Goal: Task Accomplishment & Management: Use online tool/utility

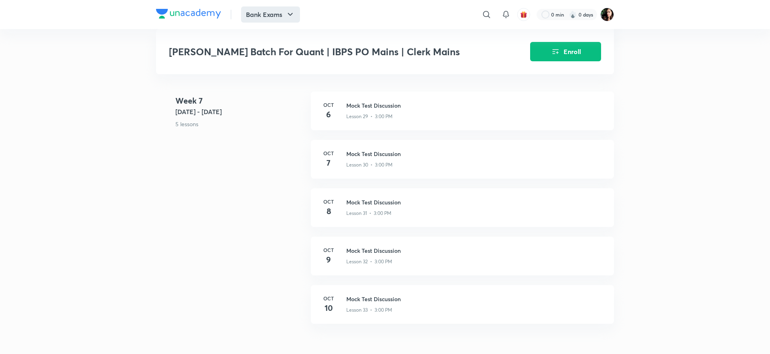
click at [274, 21] on button "Bank Exams" at bounding box center [270, 14] width 59 height 16
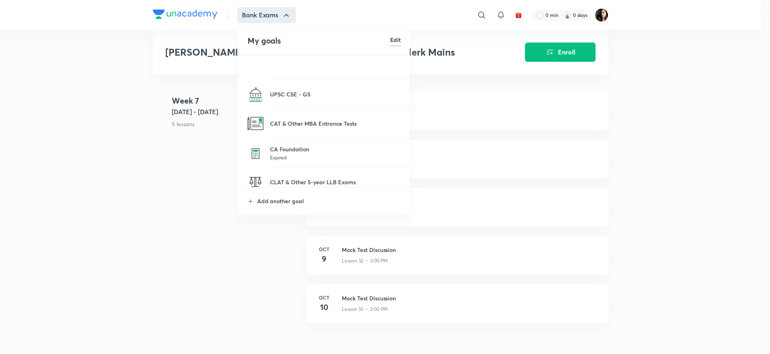
scroll to position [484, 0]
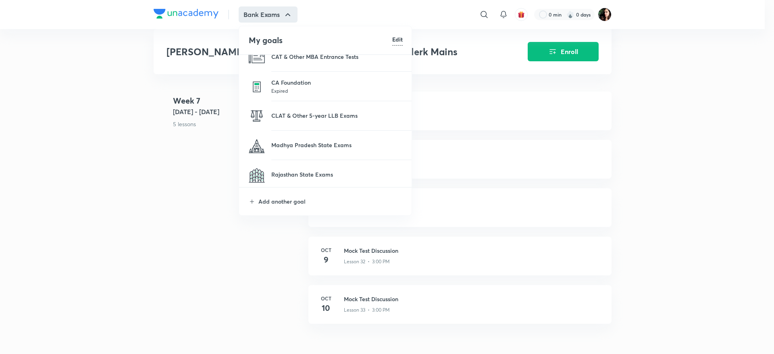
click at [294, 212] on li "Add another goal" at bounding box center [325, 201] width 173 height 28
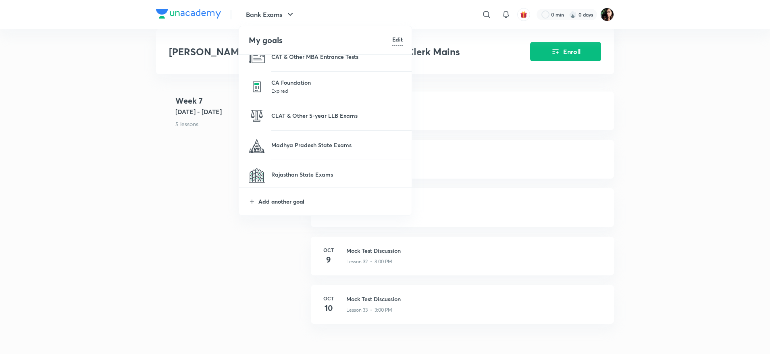
click at [290, 197] on p "Add another goal" at bounding box center [330, 201] width 144 height 8
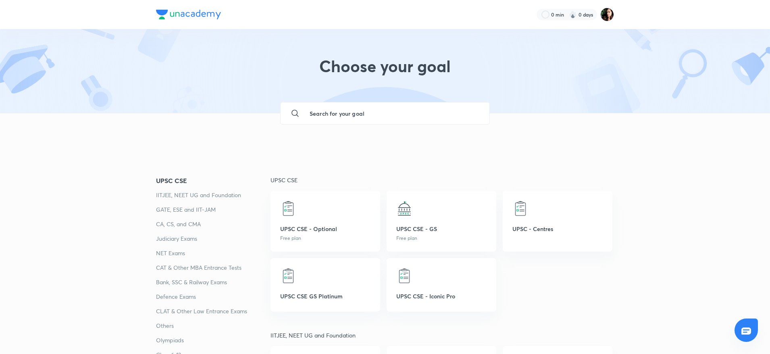
click at [332, 118] on input "text" at bounding box center [393, 113] width 180 height 22
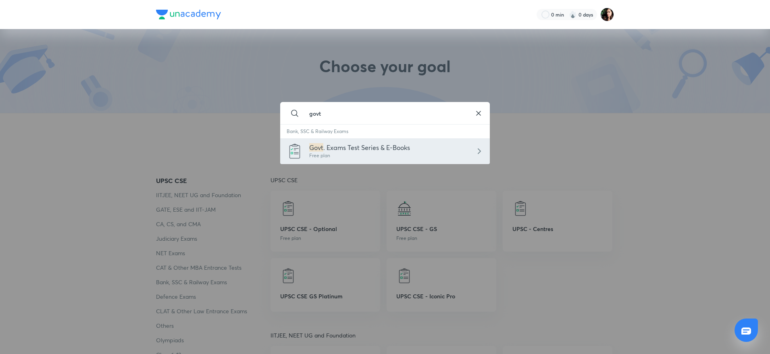
click at [344, 150] on span ". Exams Test Series & E-Books" at bounding box center [366, 147] width 87 height 8
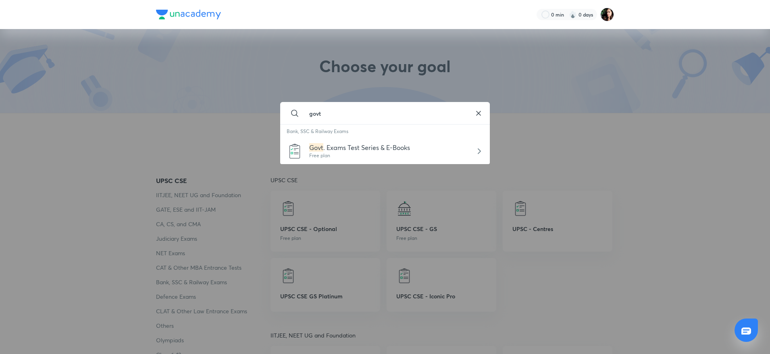
type input "Govt. Exams Test Series & E-Books"
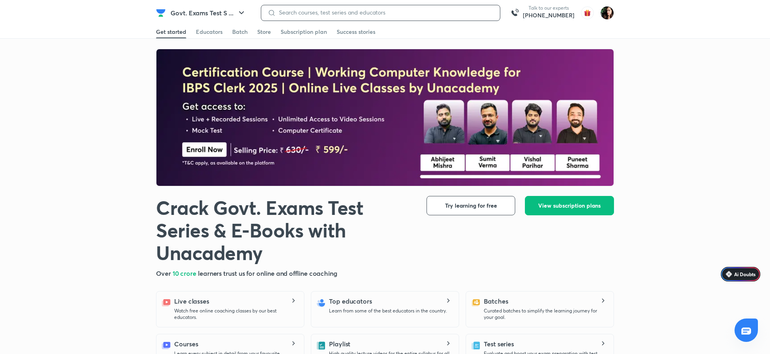
click at [364, 11] on input at bounding box center [385, 12] width 218 height 6
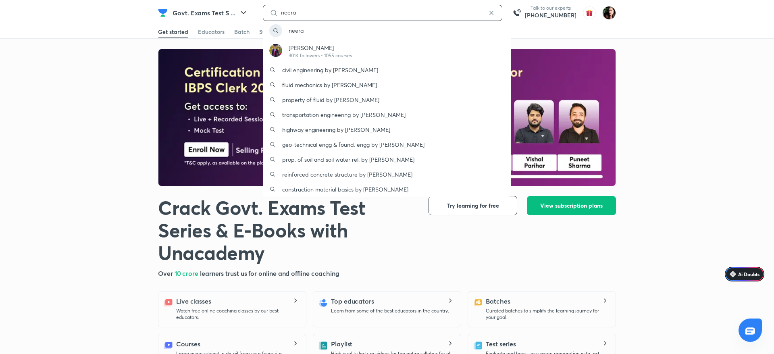
drag, startPoint x: 364, startPoint y: 11, endPoint x: 293, endPoint y: 11, distance: 70.5
click at [293, 11] on input "neera" at bounding box center [383, 12] width 210 height 6
click at [309, 8] on div "neera" at bounding box center [382, 13] width 239 height 16
click at [309, 14] on input "neera" at bounding box center [383, 12] width 210 height 6
type input "neeraj sharma"
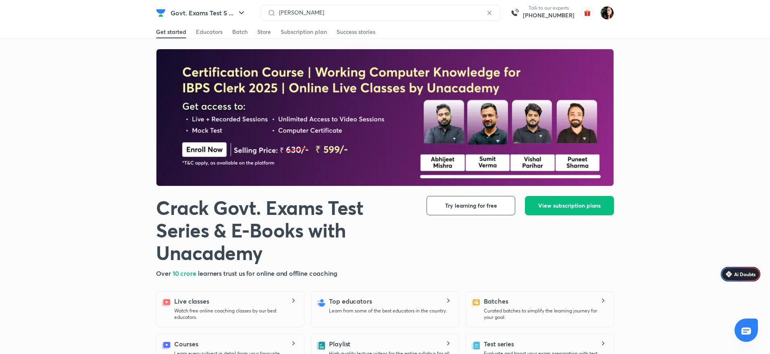
drag, startPoint x: 18, startPoint y: 83, endPoint x: 50, endPoint y: 126, distance: 53.6
click at [19, 83] on div at bounding box center [385, 117] width 770 height 137
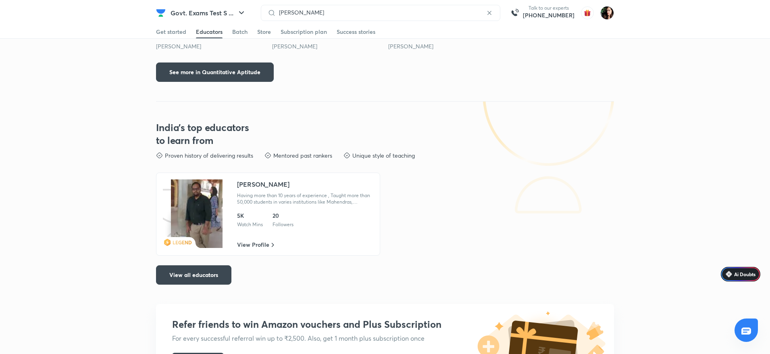
scroll to position [484, 0]
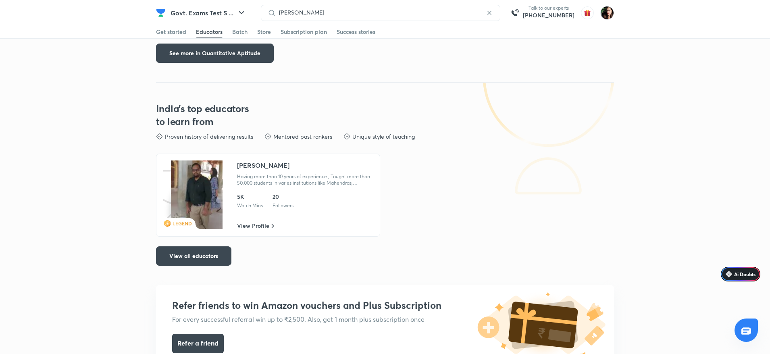
click at [219, 244] on div "India's top educators to learn from Proven history of delivering results Mentor…" at bounding box center [385, 174] width 458 height 183
click at [204, 207] on img at bounding box center [197, 194] width 52 height 69
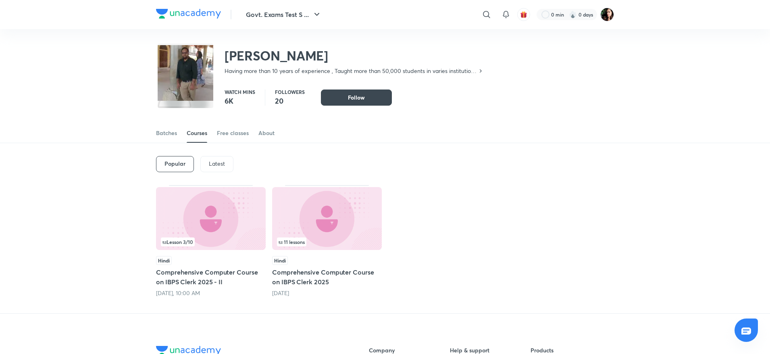
click at [220, 162] on p "Latest" at bounding box center [217, 163] width 16 height 6
click at [210, 214] on img at bounding box center [211, 218] width 110 height 63
click at [320, 218] on img at bounding box center [327, 218] width 110 height 63
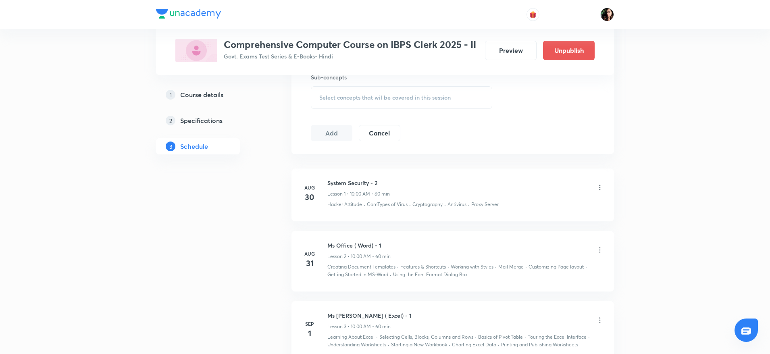
scroll to position [379, 0]
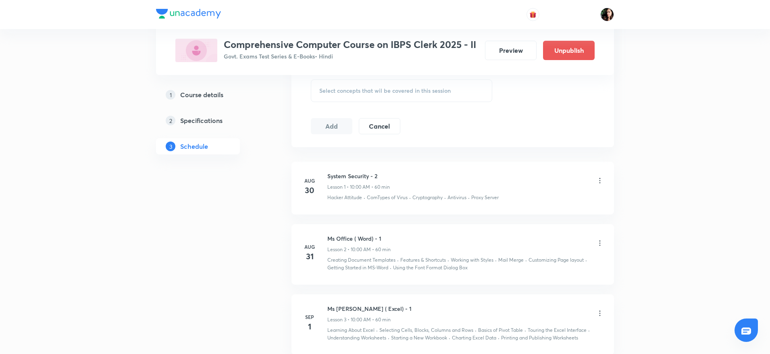
click at [208, 233] on div "1 Course details 2 Specifications 3 Schedule" at bounding box center [211, 320] width 110 height 1127
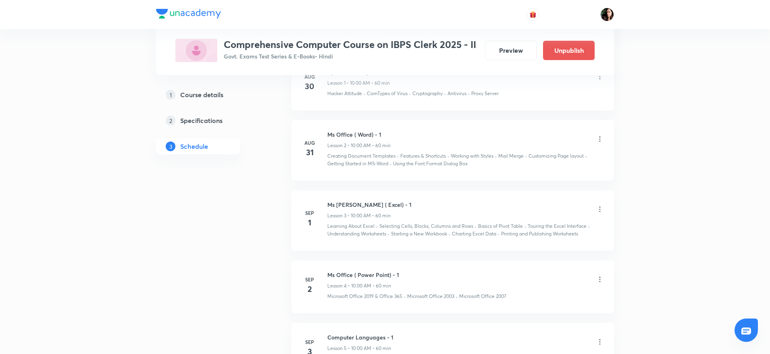
scroll to position [500, 0]
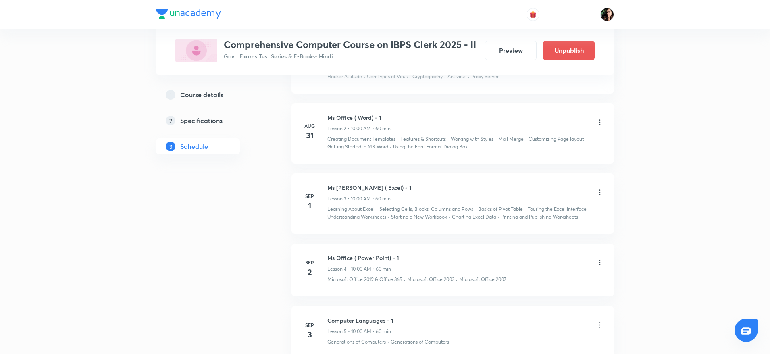
click at [359, 188] on h6 "Ms Office ( Excel) - 1" at bounding box center [369, 187] width 84 height 8
click at [359, 188] on h6 "Ms [PERSON_NAME] ( Excel) - 1" at bounding box center [369, 187] width 84 height 8
copy h6 "Ms [PERSON_NAME] ( Excel) - 1"
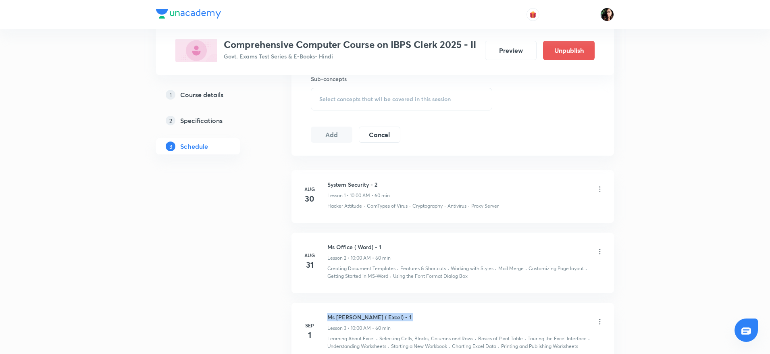
scroll to position [440, 0]
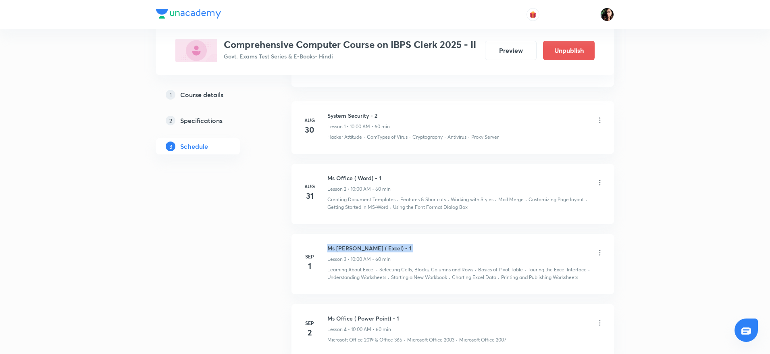
click at [349, 247] on h6 "Ms [PERSON_NAME] ( Excel) - 1" at bounding box center [369, 248] width 84 height 8
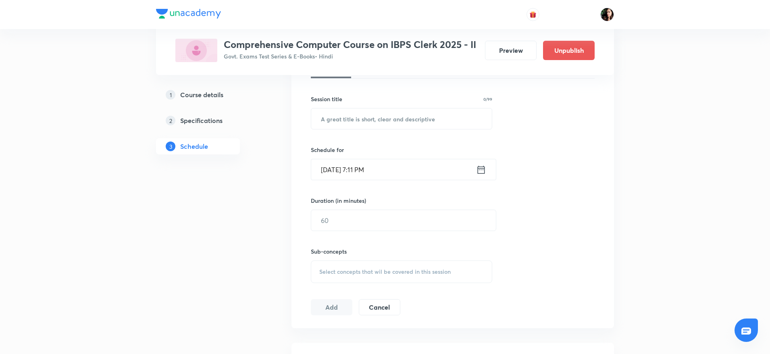
scroll to position [198, 0]
click at [337, 114] on input "text" at bounding box center [401, 119] width 181 height 21
paste input "Ms [PERSON_NAME] ( Excel) - 1"
type input "Ms [PERSON_NAME] ( Excel) - 1"
click at [336, 176] on input "Sep 1, 2025, 7:11 PM" at bounding box center [393, 170] width 165 height 21
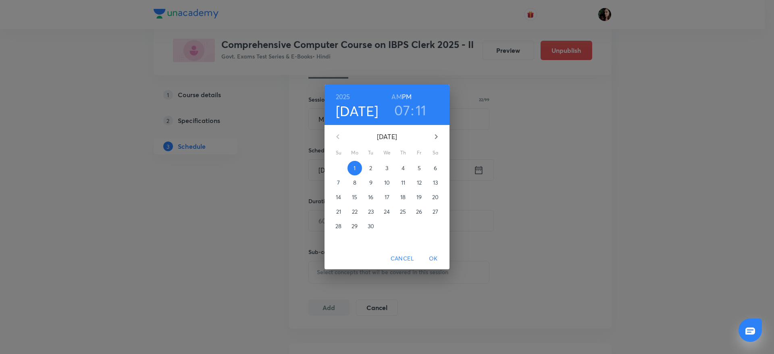
click at [354, 198] on p "15" at bounding box center [354, 197] width 5 height 8
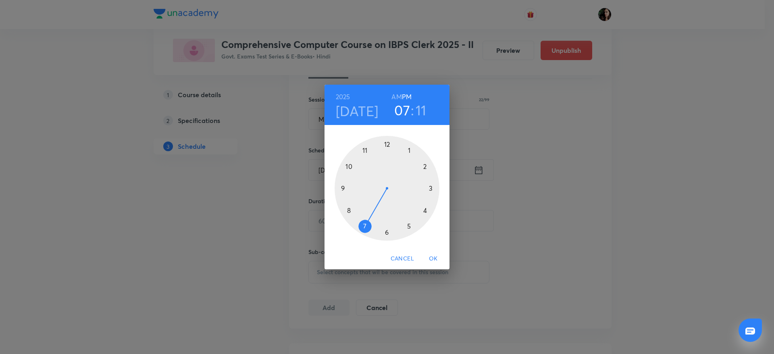
click at [351, 166] on div at bounding box center [387, 188] width 105 height 105
click at [385, 144] on div at bounding box center [387, 188] width 105 height 105
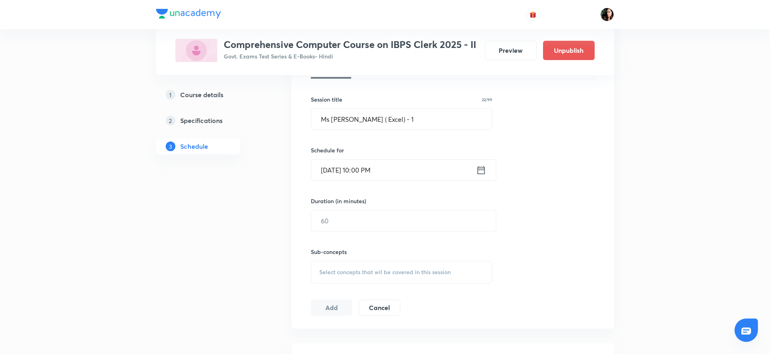
click at [385, 173] on input "Sep 15, 2025, 10:00 PM" at bounding box center [393, 170] width 165 height 21
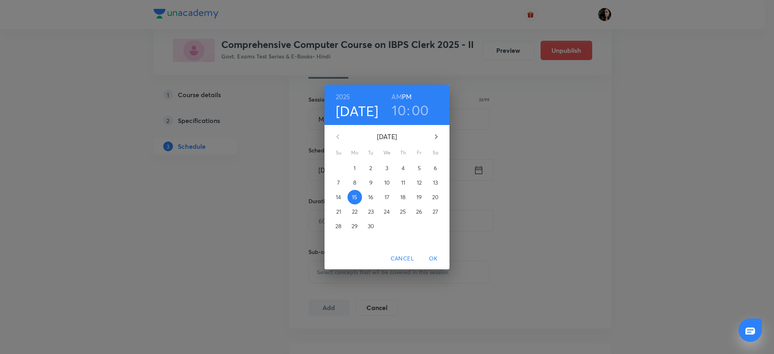
click at [397, 97] on h6 "AM" at bounding box center [396, 96] width 10 height 11
click at [438, 262] on span "OK" at bounding box center [433, 259] width 19 height 10
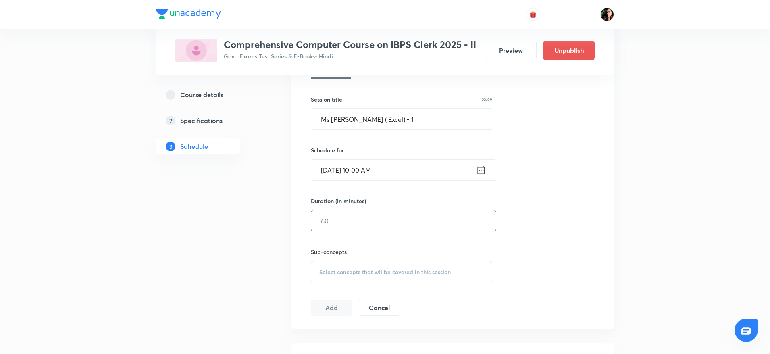
click at [340, 223] on input "text" at bounding box center [403, 220] width 185 height 21
type input "60"
click at [339, 274] on span "Select concepts that wil be covered in this session" at bounding box center [384, 272] width 131 height 6
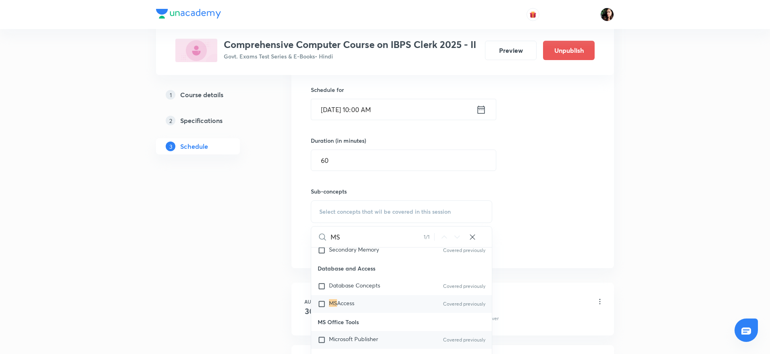
scroll to position [60, 0]
type input "MS"
click at [320, 293] on div "MS Access Covered previously" at bounding box center [401, 286] width 181 height 18
checkbox input "true"
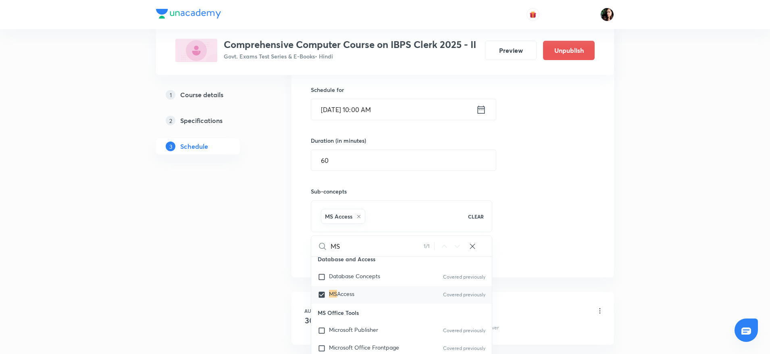
click at [535, 194] on div "Session 11 Live class Quiz Recorded classes Session title 22/99 Ms Office ( Exc…" at bounding box center [453, 122] width 284 height 284
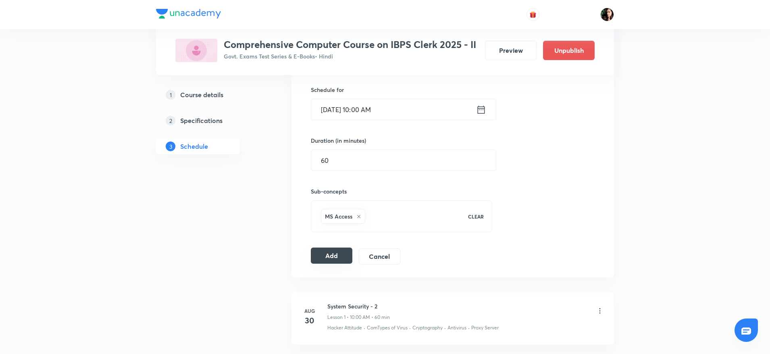
click at [329, 259] on button "Add" at bounding box center [332, 256] width 42 height 16
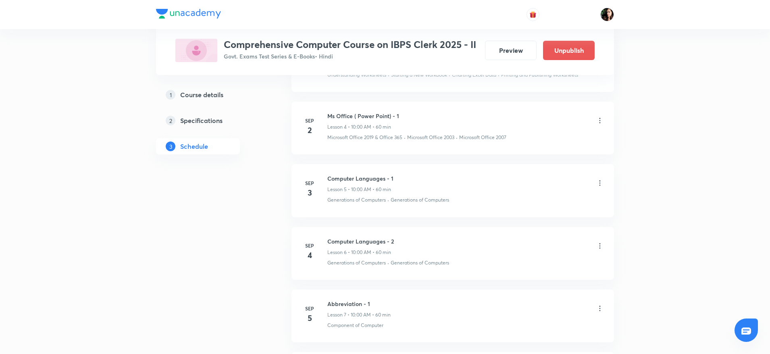
scroll to position [356, 0]
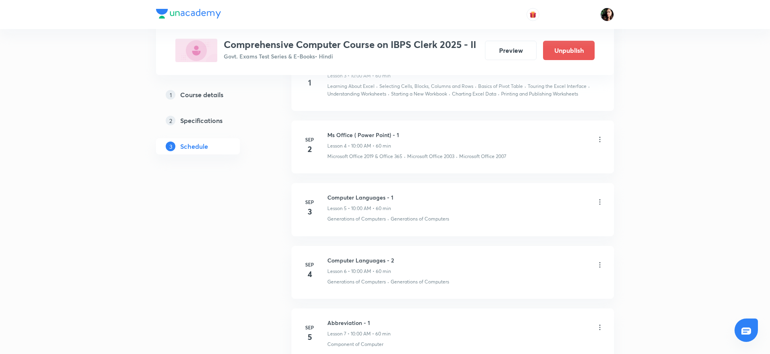
click at [600, 139] on icon at bounding box center [599, 139] width 1 height 5
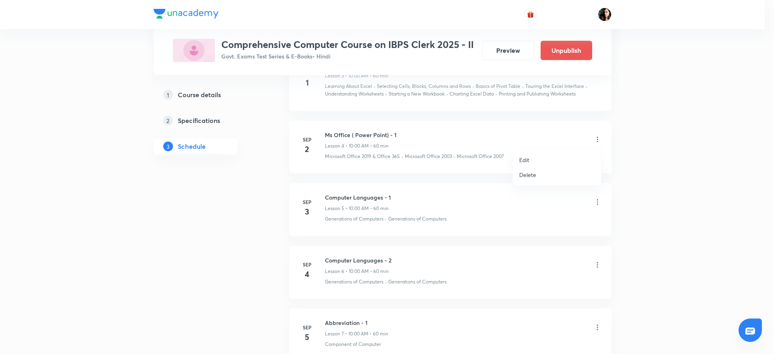
click at [537, 160] on li "Edit" at bounding box center [557, 159] width 88 height 15
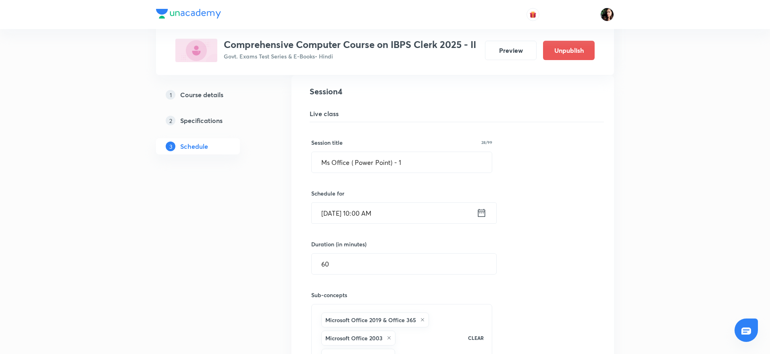
click at [331, 214] on input "Sep 2, 2025, 10:00 AM" at bounding box center [394, 213] width 165 height 21
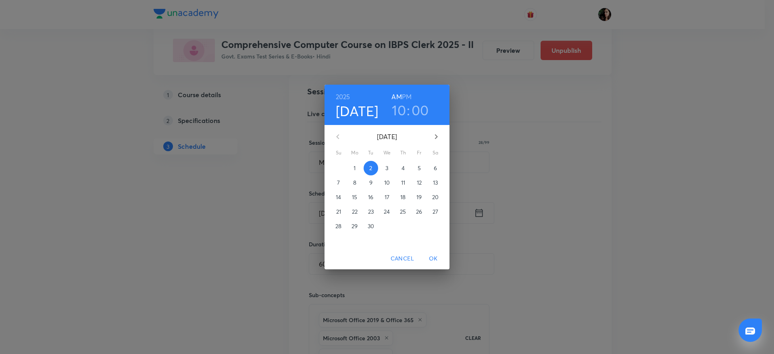
click at [370, 198] on p "16" at bounding box center [370, 197] width 5 height 8
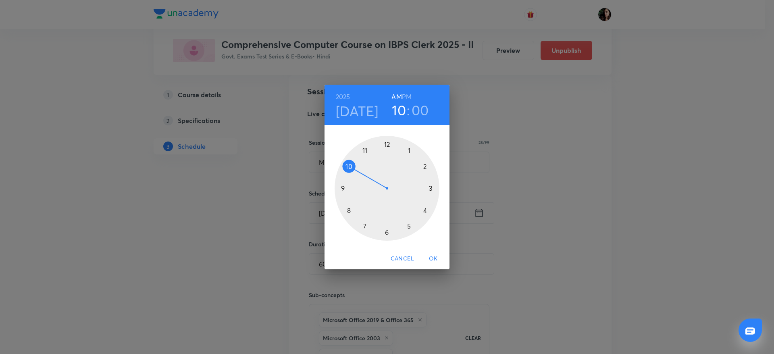
click at [434, 254] on span "OK" at bounding box center [433, 259] width 19 height 10
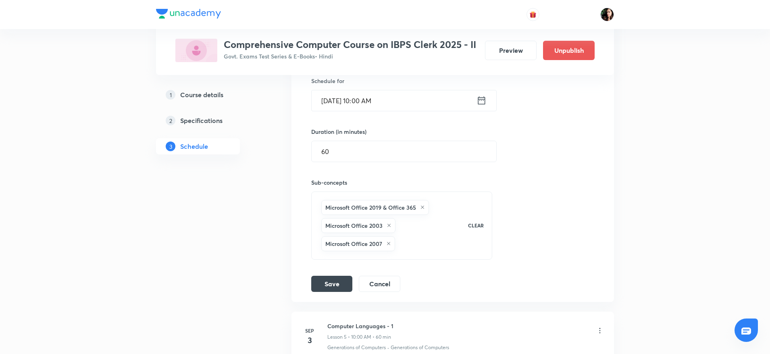
scroll to position [538, 0]
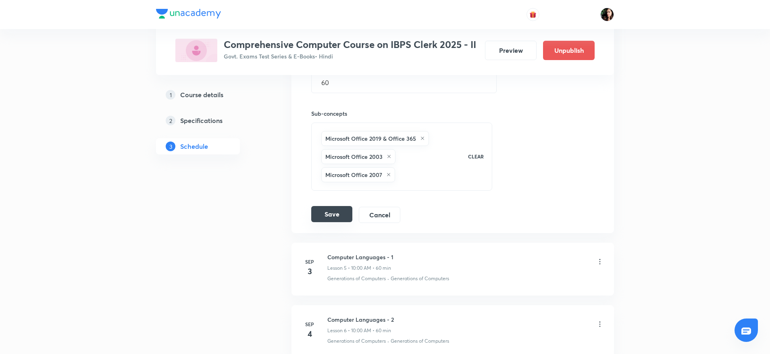
click at [337, 222] on button "Save" at bounding box center [331, 214] width 41 height 16
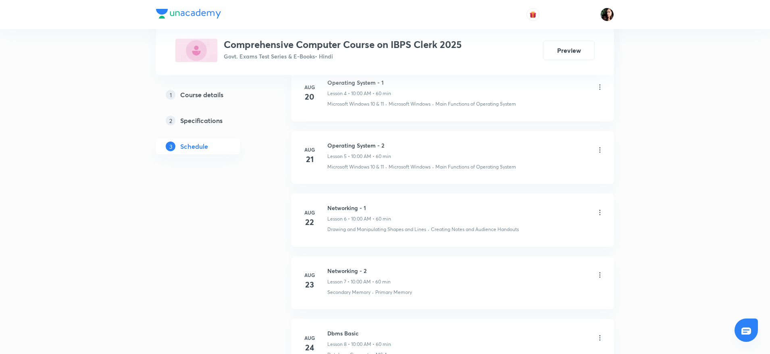
scroll to position [665, 0]
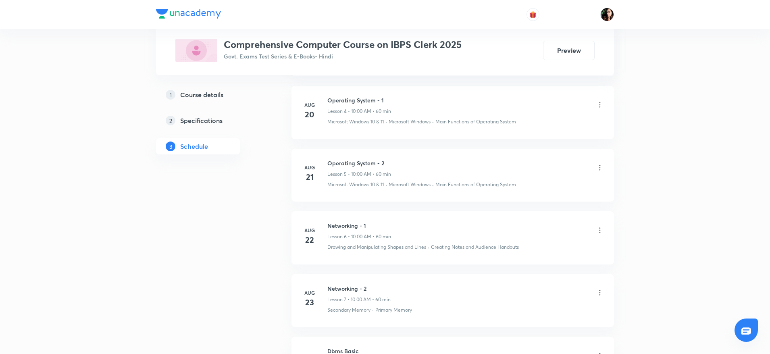
click at [600, 104] on icon at bounding box center [599, 104] width 1 height 5
click at [542, 139] on li "Delete" at bounding box center [557, 140] width 88 height 15
click at [572, 335] on button "Cancel" at bounding box center [578, 336] width 71 height 19
drag, startPoint x: 393, startPoint y: 103, endPoint x: 329, endPoint y: 98, distance: 64.3
click at [329, 98] on div "Operating System - 1 Lesson 4 • 10:00 AM • 60 min" at bounding box center [465, 105] width 277 height 19
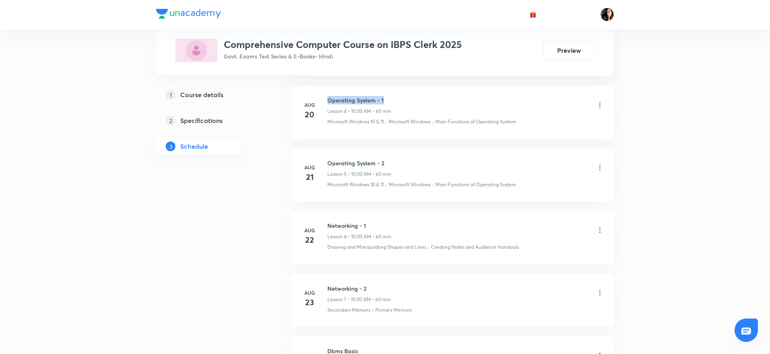
copy h6 "Operating System - 1"
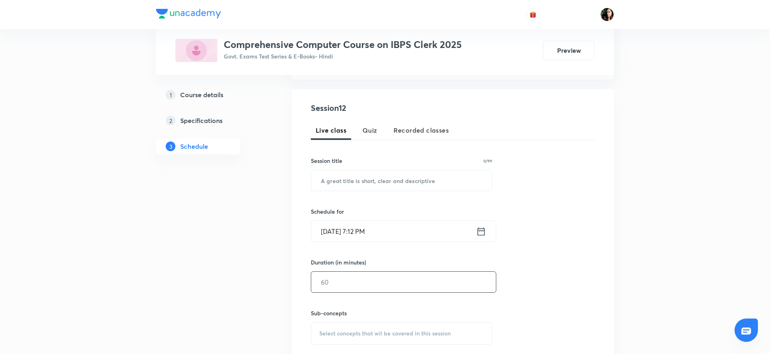
scroll to position [181, 0]
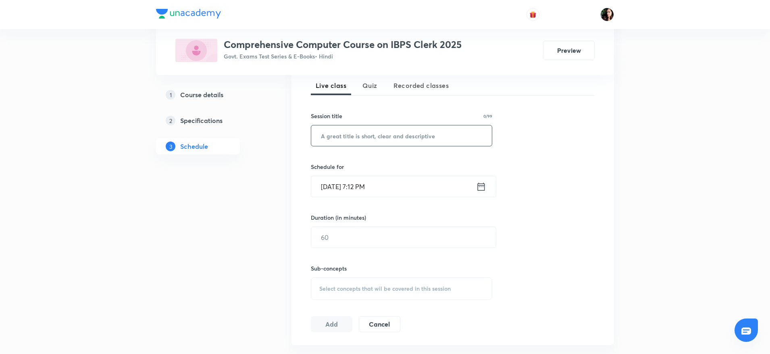
click at [359, 136] on input "text" at bounding box center [401, 135] width 181 height 21
paste input "Operating System - 1"
type input "Operating System - 1"
click at [322, 185] on input "[DATE] 7:12 PM" at bounding box center [393, 186] width 165 height 21
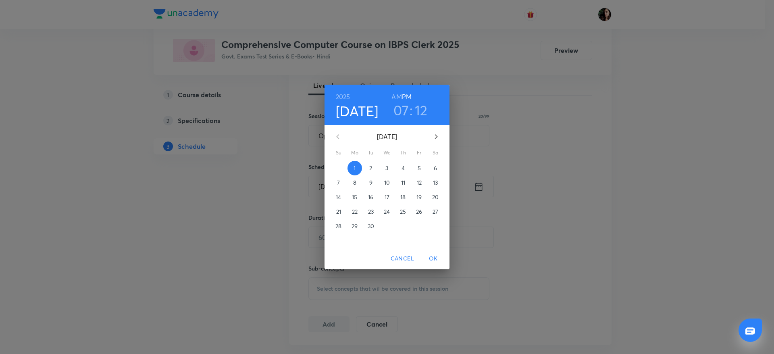
click at [403, 185] on p "11" at bounding box center [403, 183] width 4 height 8
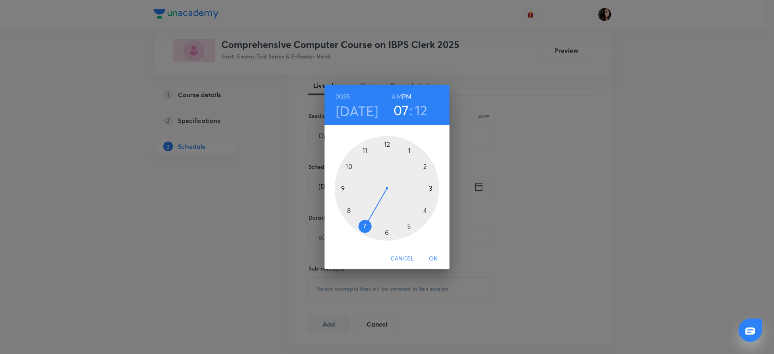
click at [350, 170] on div at bounding box center [387, 188] width 105 height 105
click at [388, 145] on div at bounding box center [387, 188] width 105 height 105
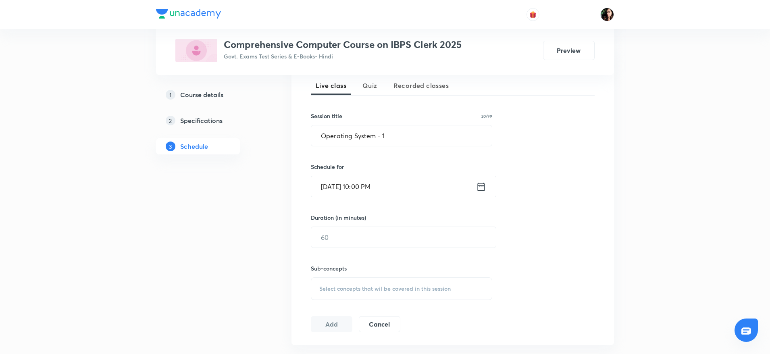
click at [380, 185] on input "[DATE] 10:00 PM" at bounding box center [393, 186] width 165 height 21
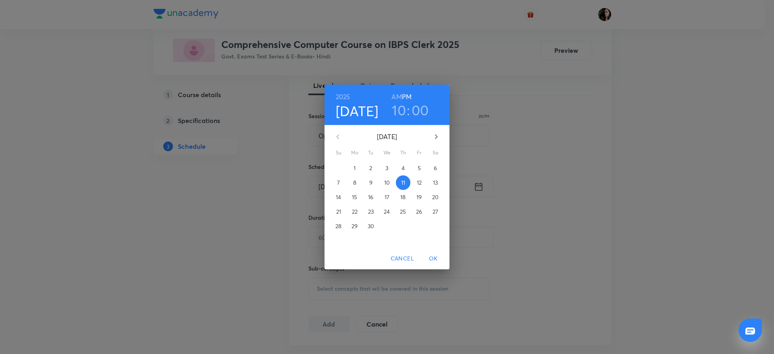
click at [396, 98] on h6 "AM" at bounding box center [396, 96] width 10 height 11
click at [435, 258] on span "OK" at bounding box center [433, 259] width 19 height 10
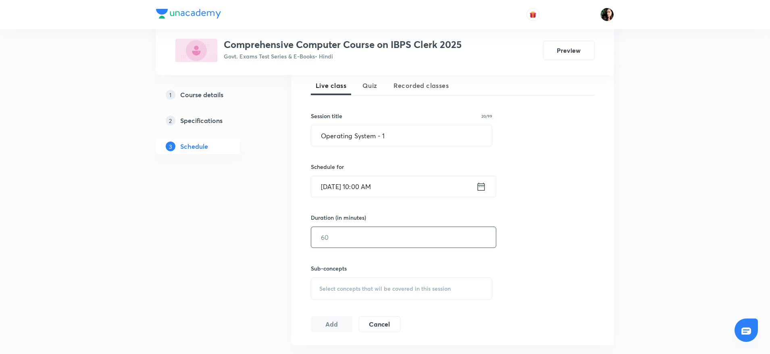
click at [348, 242] on input "text" at bounding box center [403, 237] width 185 height 21
type input "60"
click at [348, 293] on div "Select concepts that wil be covered in this session" at bounding box center [401, 288] width 181 height 23
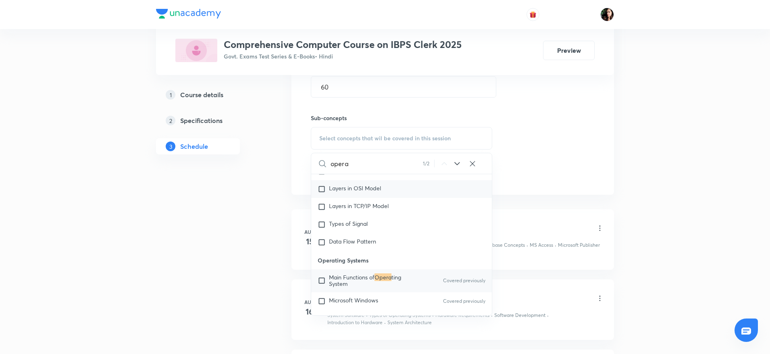
scroll to position [363, 0]
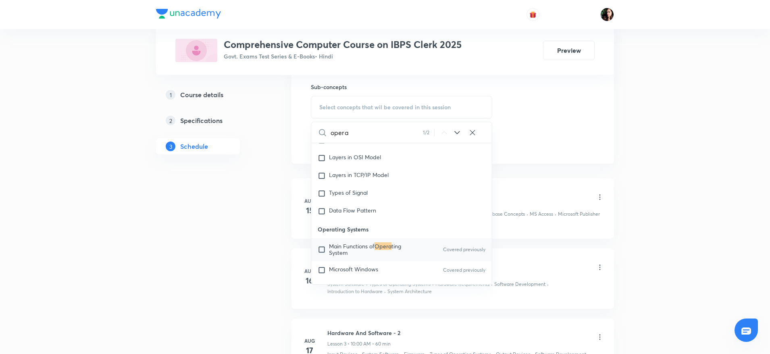
type input "opera"
click at [321, 249] on input "checkbox" at bounding box center [323, 249] width 11 height 13
checkbox input "true"
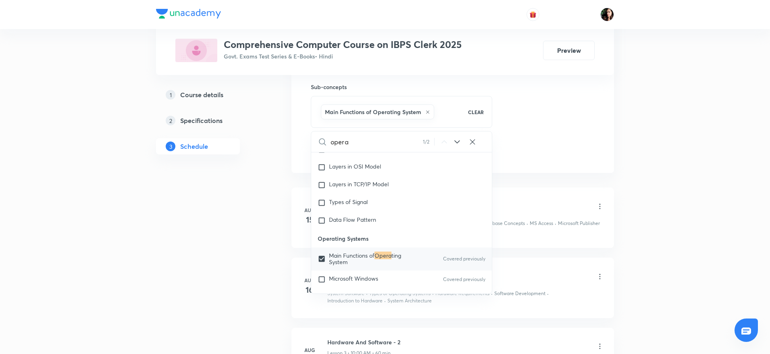
drag, startPoint x: 660, startPoint y: 124, endPoint x: 653, endPoint y: 123, distance: 7.0
click at [659, 123] on div "Plus Courses Comprehensive Computer Course on IBPS Clerk 2025 Govt. Exams Test …" at bounding box center [385, 304] width 770 height 1335
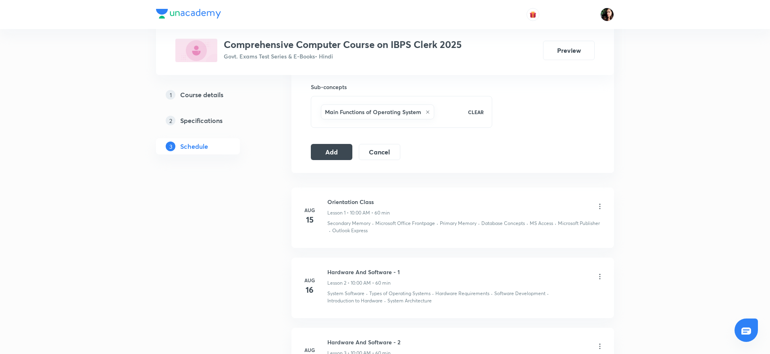
drag, startPoint x: 322, startPoint y: 151, endPoint x: 401, endPoint y: 179, distance: 83.7
click at [322, 150] on button "Add" at bounding box center [332, 152] width 42 height 16
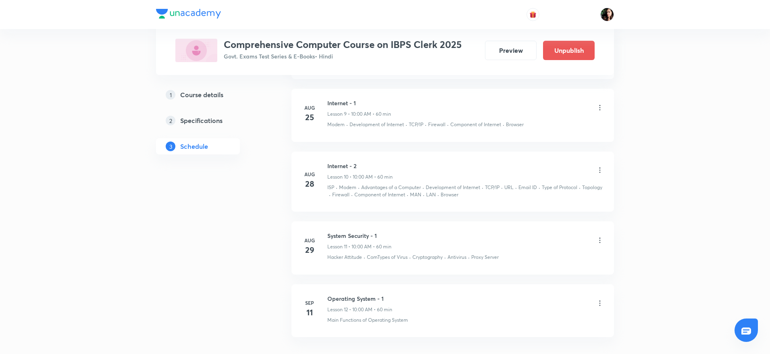
scroll to position [767, 0]
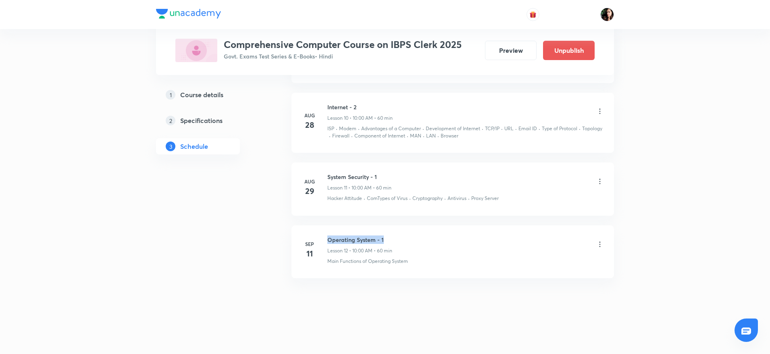
drag, startPoint x: 327, startPoint y: 240, endPoint x: 382, endPoint y: 243, distance: 54.5
click at [382, 243] on h6 "Operating System - 1" at bounding box center [359, 239] width 65 height 8
copy h6 "Operating System - 1"
drag, startPoint x: 387, startPoint y: 243, endPoint x: 329, endPoint y: 239, distance: 58.6
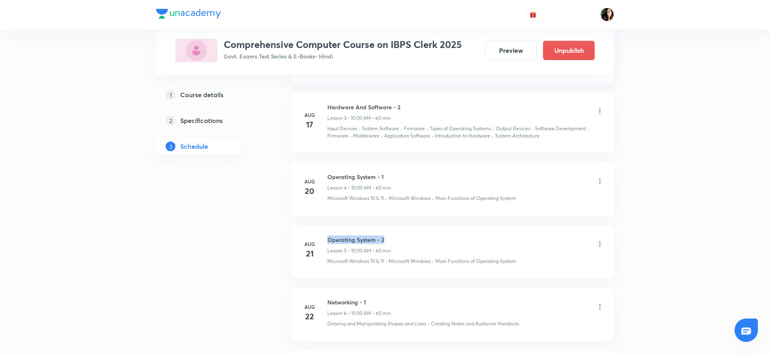
click at [329, 239] on h6 "Operating System - 2" at bounding box center [359, 239] width 64 height 8
copy h6 "Operating System - 2"
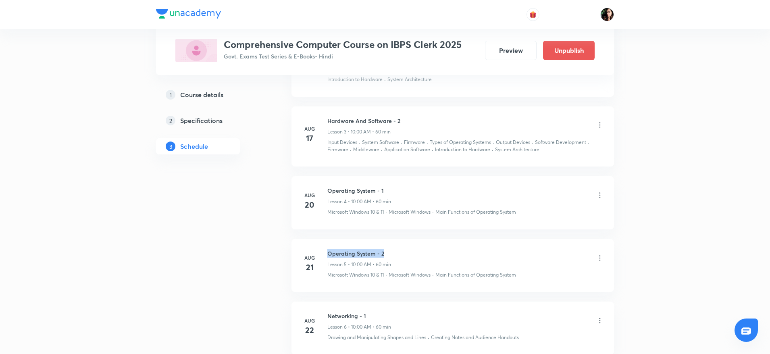
scroll to position [0, 0]
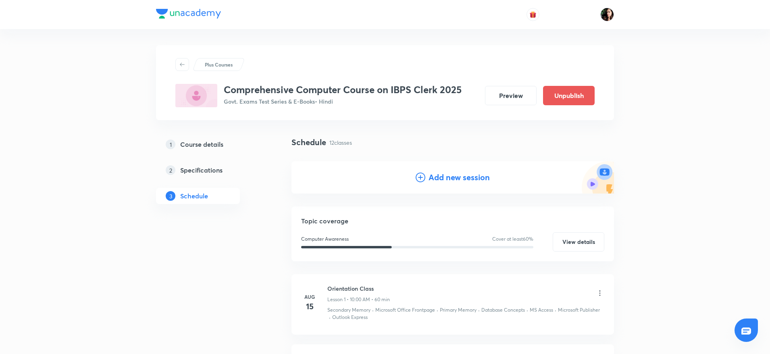
click at [460, 178] on h4 "Add new session" at bounding box center [458, 177] width 61 height 12
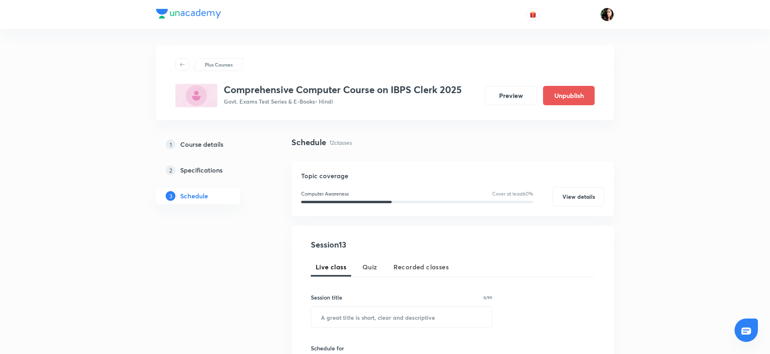
scroll to position [181, 0]
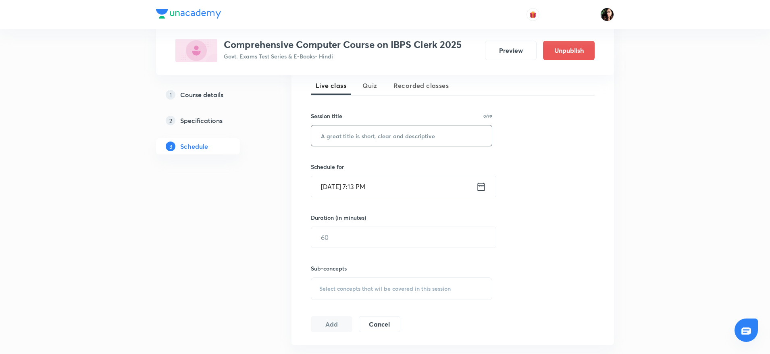
click at [347, 141] on input "text" at bounding box center [401, 135] width 181 height 21
paste input "Operating System - 2"
type input "Operating System - 2"
click at [348, 177] on input "[DATE] 7:13 PM" at bounding box center [393, 186] width 165 height 21
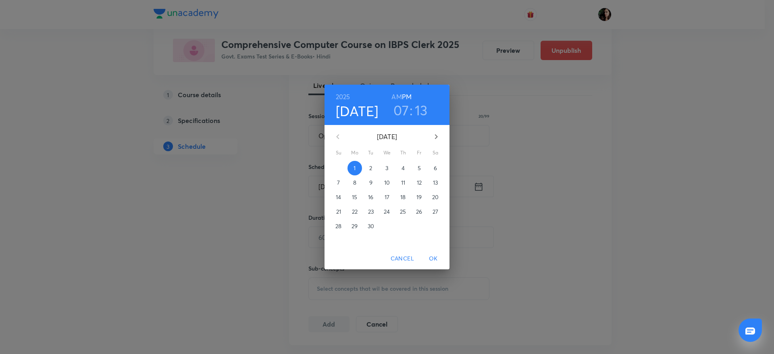
drag, startPoint x: 419, startPoint y: 179, endPoint x: 398, endPoint y: 117, distance: 65.5
click at [418, 179] on p "12" at bounding box center [419, 183] width 5 height 8
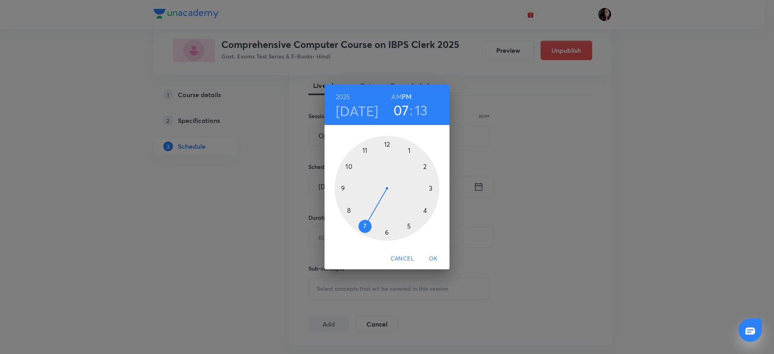
drag, startPoint x: 348, startPoint y: 167, endPoint x: 375, endPoint y: 150, distance: 31.9
click at [349, 166] on div at bounding box center [387, 188] width 105 height 105
drag, startPoint x: 393, startPoint y: 94, endPoint x: 406, endPoint y: 125, distance: 34.0
click at [393, 94] on h6 "AM" at bounding box center [396, 96] width 10 height 11
click at [387, 141] on div at bounding box center [387, 188] width 105 height 105
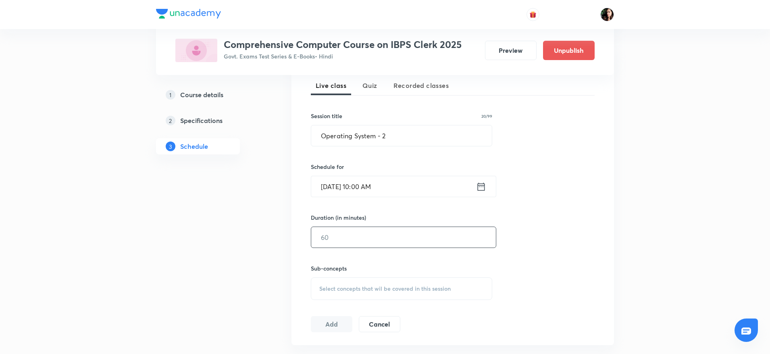
click at [350, 242] on div "​" at bounding box center [403, 237] width 185 height 21
click at [350, 242] on input "text" at bounding box center [403, 237] width 185 height 21
type input "60"
click at [349, 287] on span "Select concepts that wil be covered in this session" at bounding box center [384, 288] width 131 height 6
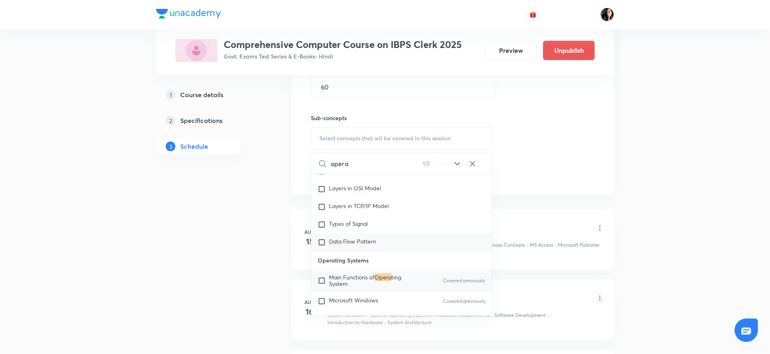
scroll to position [363, 0]
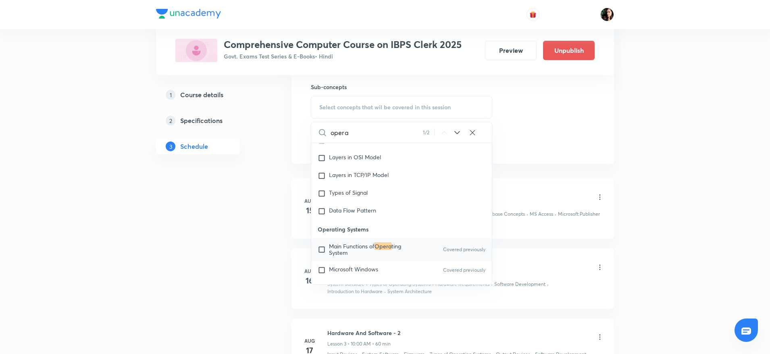
type input "opera"
click at [325, 248] on input "checkbox" at bounding box center [323, 249] width 11 height 13
checkbox input "true"
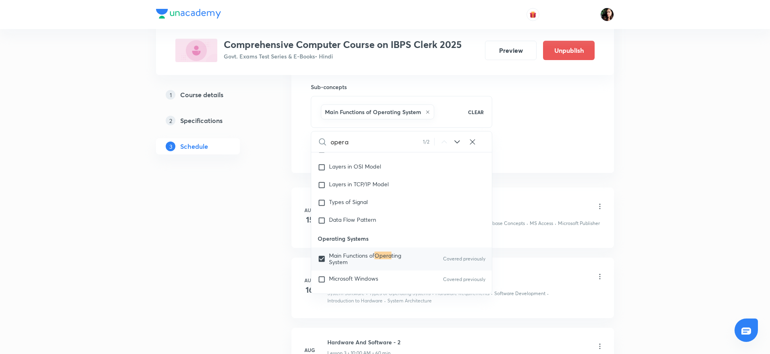
click at [623, 140] on div "Plus Courses Comprehensive Computer Course on IBPS Clerk 2025 Govt. Exams Test …" at bounding box center [385, 336] width 770 height 1398
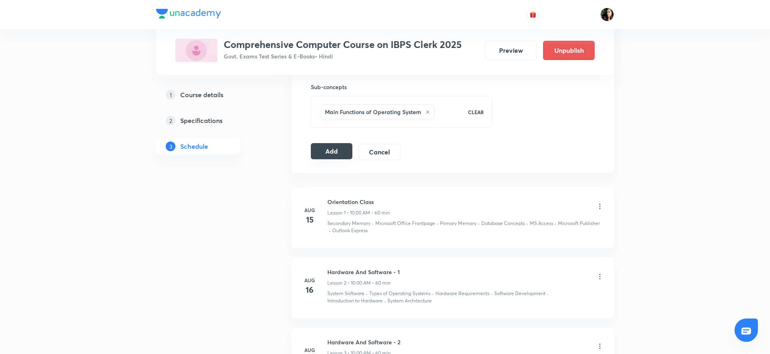
click at [339, 153] on button "Add" at bounding box center [332, 151] width 42 height 16
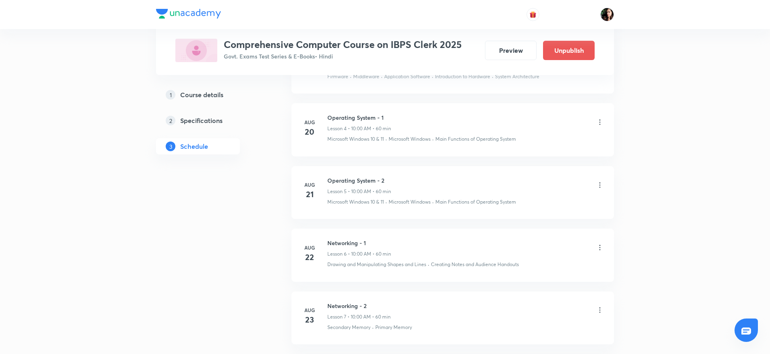
scroll to position [346, 0]
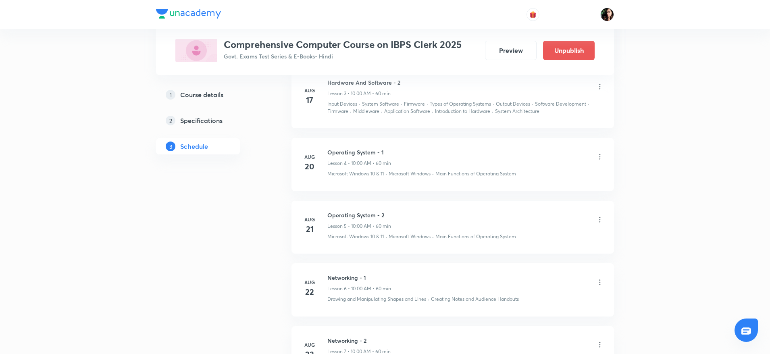
click at [599, 158] on icon at bounding box center [600, 157] width 8 height 8
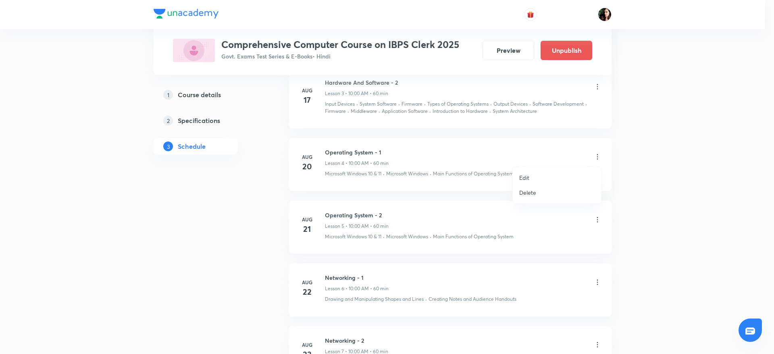
click at [554, 193] on li "Delete" at bounding box center [557, 192] width 88 height 15
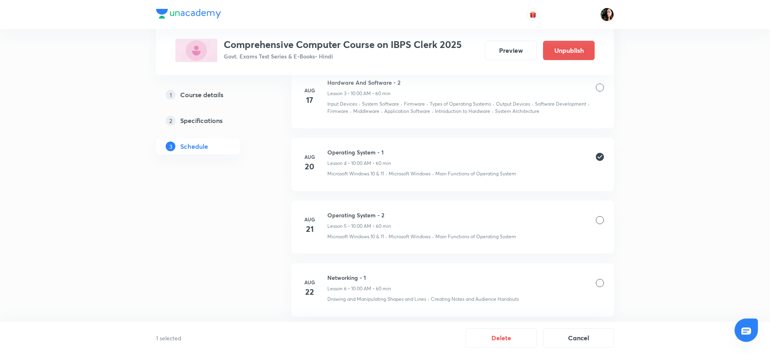
click at [602, 221] on div at bounding box center [600, 220] width 8 height 8
click at [590, 330] on button "Cancel" at bounding box center [578, 336] width 71 height 19
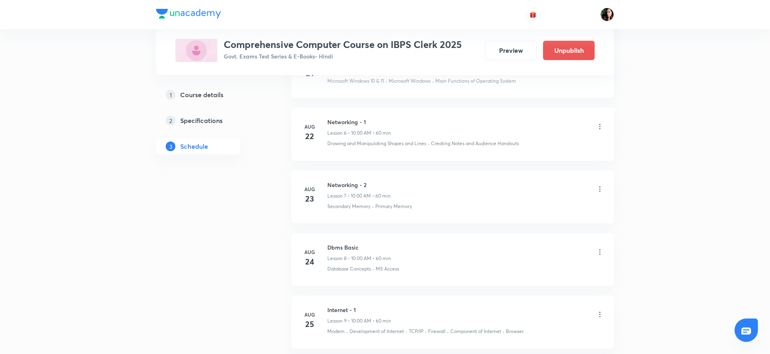
scroll to position [528, 0]
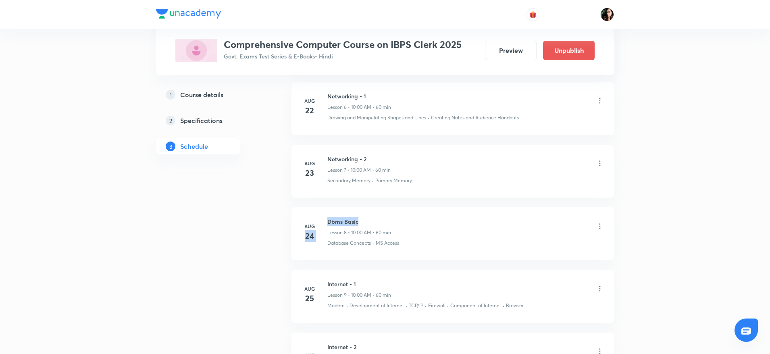
drag, startPoint x: 326, startPoint y: 221, endPoint x: 366, endPoint y: 220, distance: 40.7
click at [359, 220] on div "[DATE] Dbms Basic Lesson 8 • 10:00 AM • 60 min Database Concepts · MS Access" at bounding box center [453, 231] width 302 height 29
click at [356, 221] on h6 "Dbms Basic" at bounding box center [359, 221] width 64 height 8
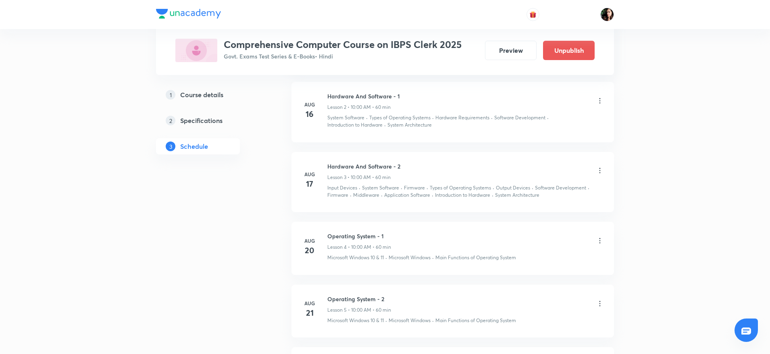
scroll to position [0, 0]
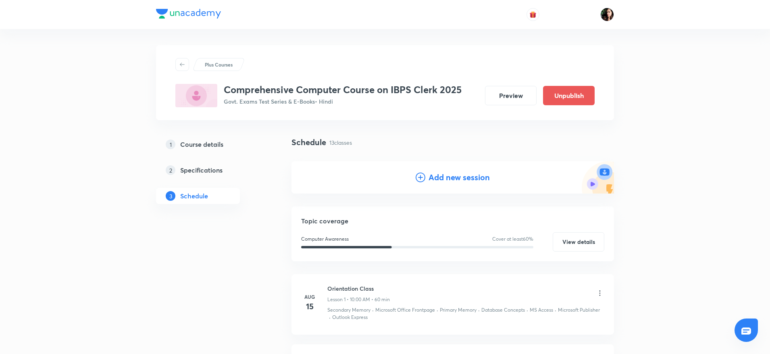
click at [435, 179] on h4 "Add new session" at bounding box center [458, 177] width 61 height 12
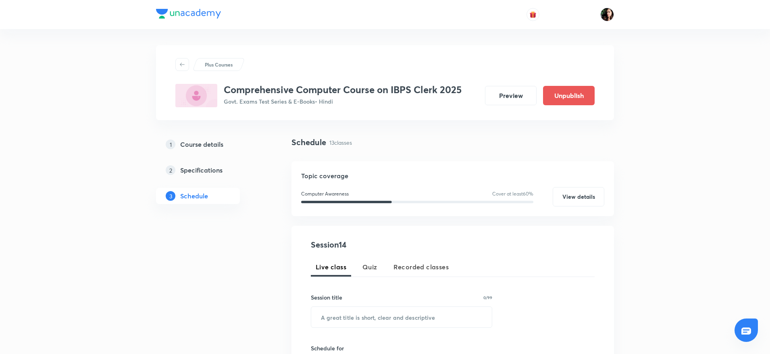
scroll to position [181, 0]
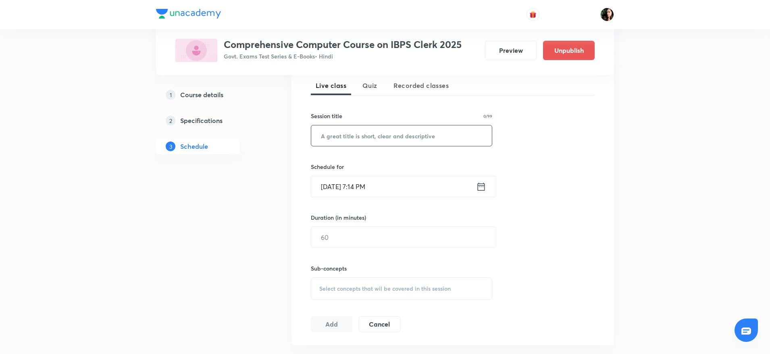
click at [364, 134] on input "text" at bounding box center [401, 135] width 181 height 21
paste input "Dbms Basic"
type input "Dbms Basic"
click at [338, 190] on input "[DATE] 7:14 PM" at bounding box center [393, 186] width 165 height 21
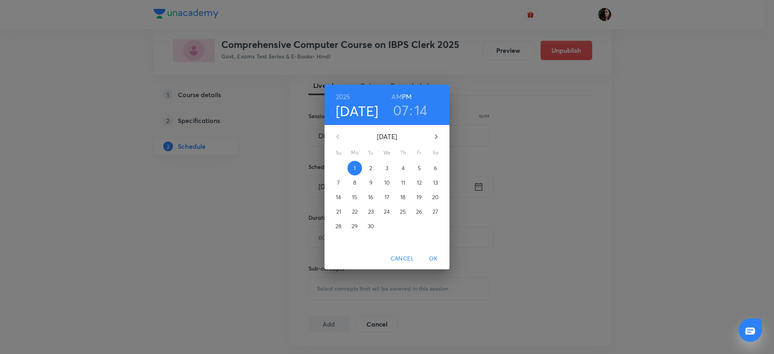
click at [433, 184] on p "13" at bounding box center [435, 183] width 5 height 8
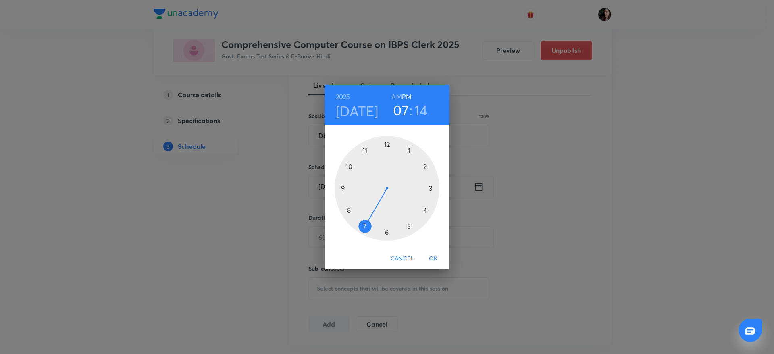
click at [350, 165] on div at bounding box center [387, 188] width 105 height 105
drag, startPoint x: 385, startPoint y: 145, endPoint x: 383, endPoint y: 162, distance: 17.4
click at [386, 144] on div at bounding box center [387, 188] width 105 height 105
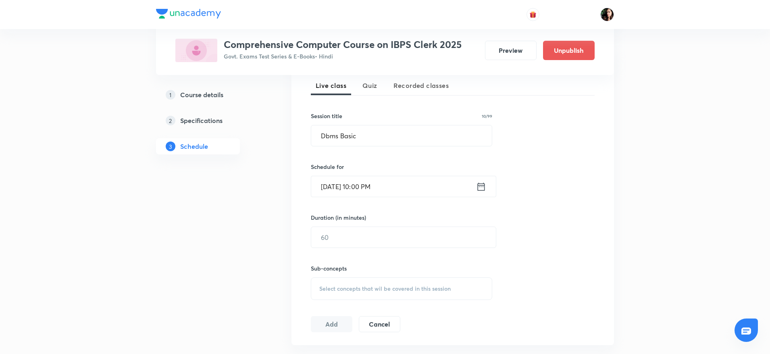
click at [383, 184] on input "[DATE] 10:00 PM" at bounding box center [393, 186] width 165 height 21
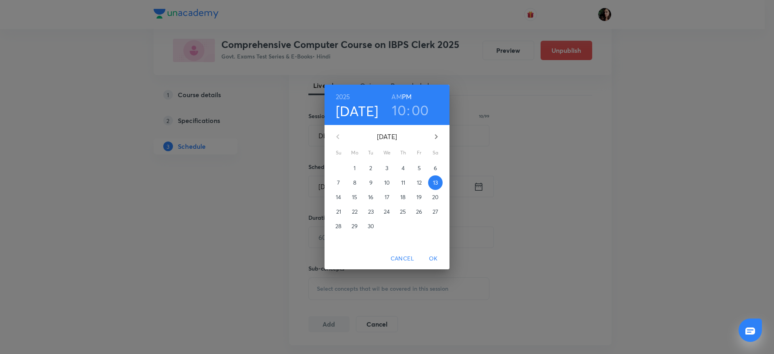
click at [397, 96] on h6 "AM" at bounding box center [396, 96] width 10 height 11
click at [435, 254] on span "OK" at bounding box center [433, 259] width 19 height 10
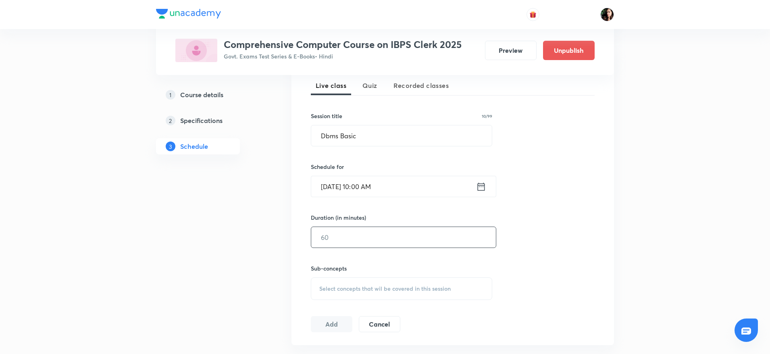
click at [347, 237] on input "text" at bounding box center [403, 237] width 185 height 21
type input "60"
click at [331, 283] on div "Select concepts that wil be covered in this session" at bounding box center [401, 288] width 181 height 23
type input "D"
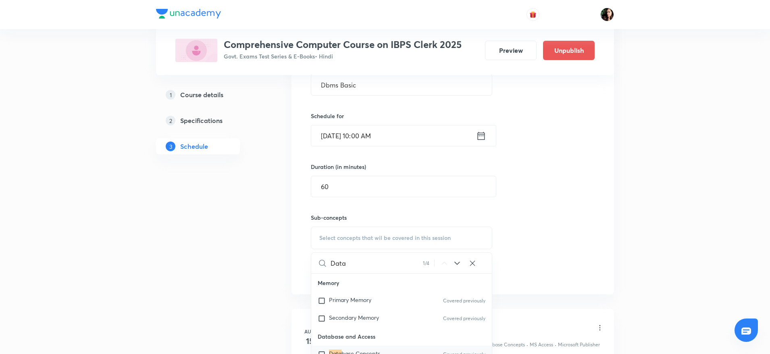
scroll to position [302, 0]
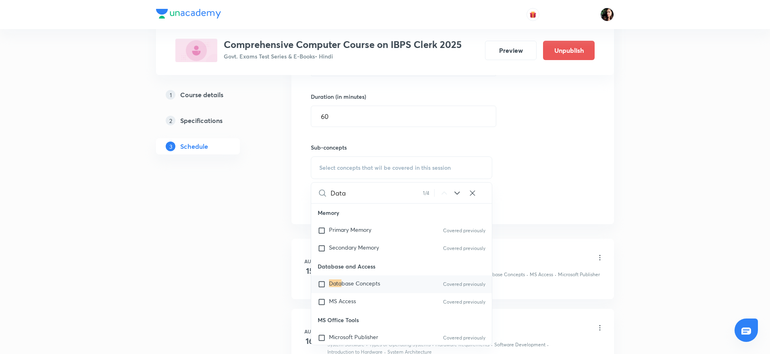
type input "Data"
click at [325, 283] on input "checkbox" at bounding box center [323, 284] width 11 height 8
checkbox input "true"
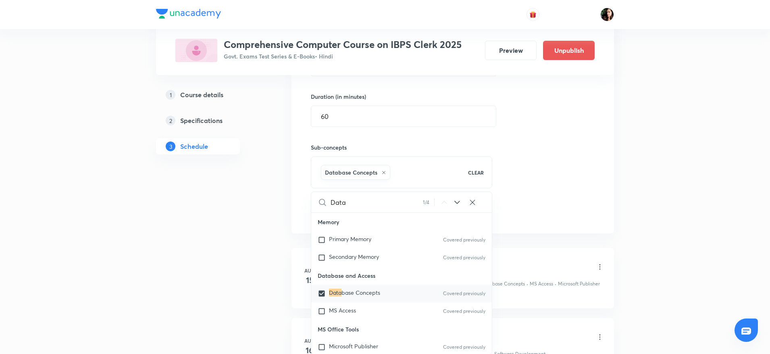
click at [481, 185] on div "Database Concepts CLEAR" at bounding box center [401, 172] width 181 height 32
drag, startPoint x: 537, startPoint y: 150, endPoint x: 532, endPoint y: 153, distance: 6.4
click at [538, 150] on div "Session 14 Live class Quiz Recorded classes Session title 10/99 Dbms Basic ​ Sc…" at bounding box center [453, 78] width 284 height 284
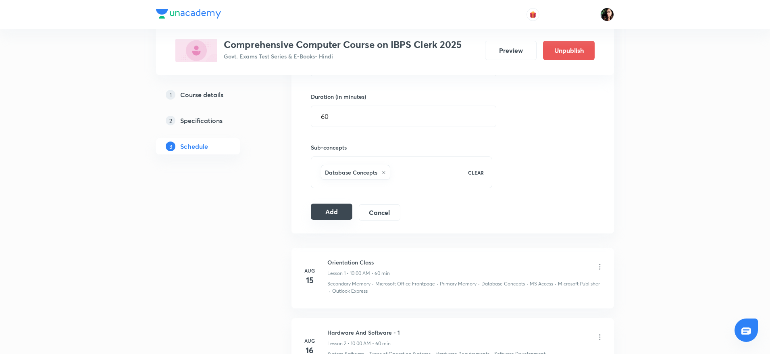
click at [336, 209] on button "Add" at bounding box center [332, 212] width 42 height 16
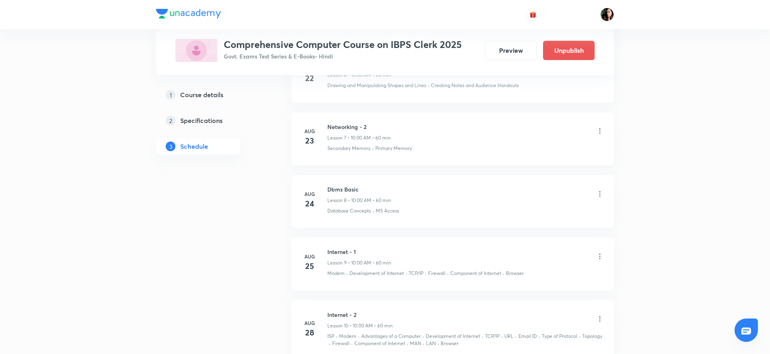
scroll to position [605, 0]
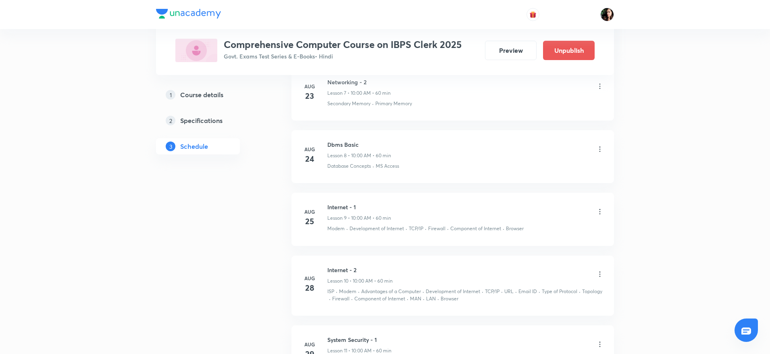
click at [330, 207] on h6 "Internet - 1" at bounding box center [359, 207] width 64 height 8
copy h6 "Internet - 1"
drag, startPoint x: 327, startPoint y: 207, endPoint x: 370, endPoint y: 208, distance: 43.2
click at [370, 208] on div "[DATE] Internet - 1 Lesson 9 • 10:00 AM • 60 min Modem · Development of Interne…" at bounding box center [453, 217] width 302 height 29
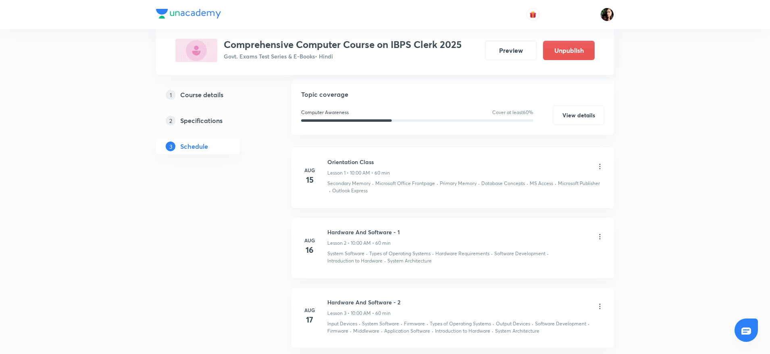
scroll to position [0, 0]
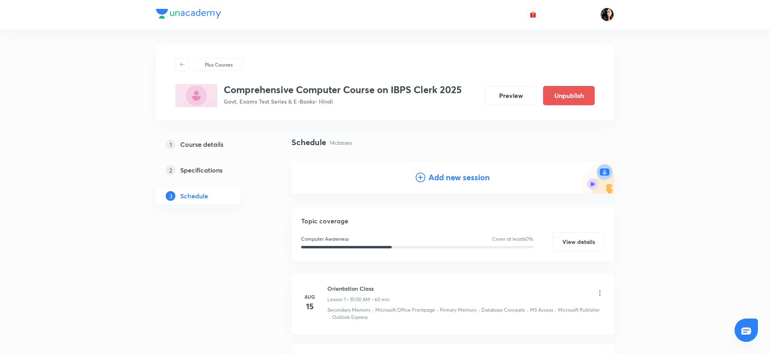
click at [449, 178] on h4 "Add new session" at bounding box center [458, 177] width 61 height 12
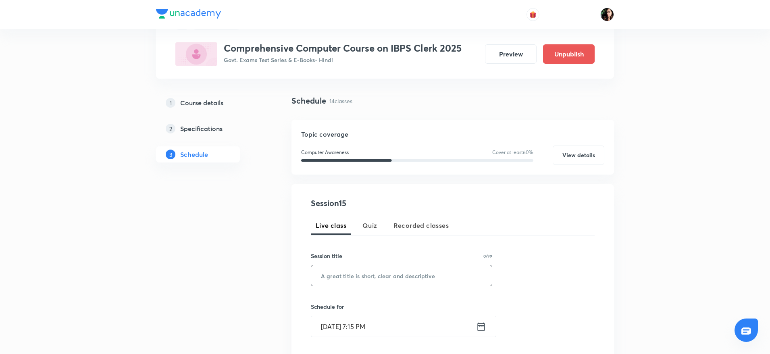
scroll to position [60, 0]
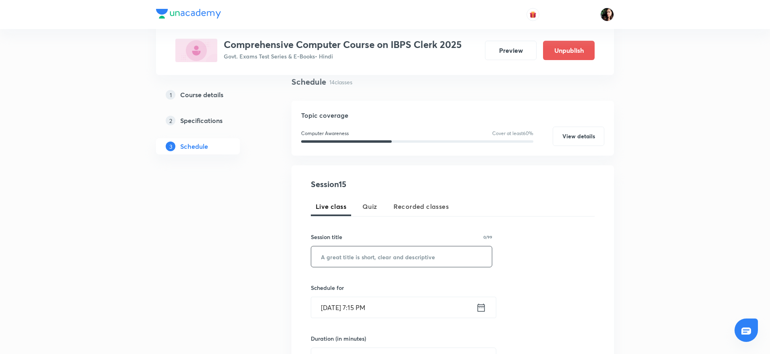
click at [379, 259] on input "text" at bounding box center [401, 256] width 181 height 21
paste input "Internet - 1"
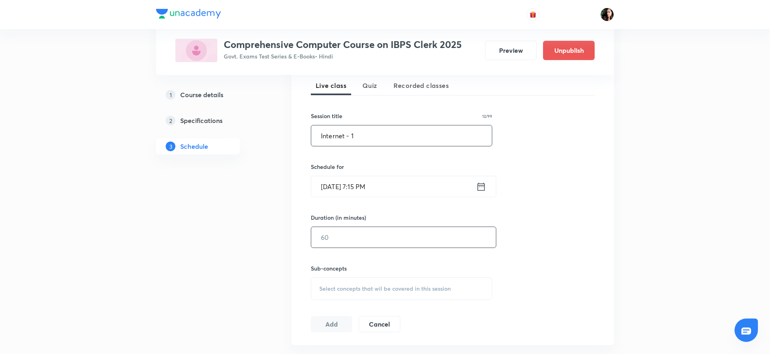
type input "Internet - 1"
click at [339, 236] on input "text" at bounding box center [403, 237] width 185 height 21
click at [336, 280] on div "Select concepts that wil be covered in this session" at bounding box center [401, 288] width 181 height 23
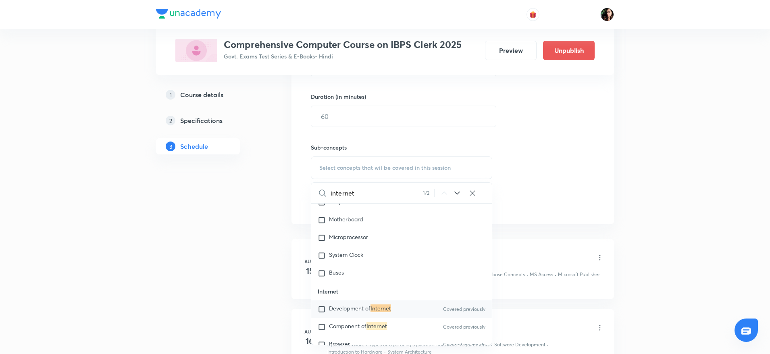
scroll to position [1950, 0]
type input "internet"
click at [325, 308] on input "checkbox" at bounding box center [323, 308] width 11 height 8
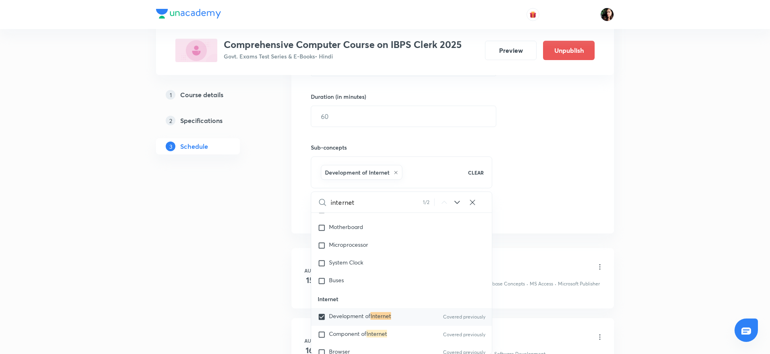
click at [323, 329] on div "Component of Internet Covered previously" at bounding box center [401, 335] width 181 height 18
checkbox input "true"
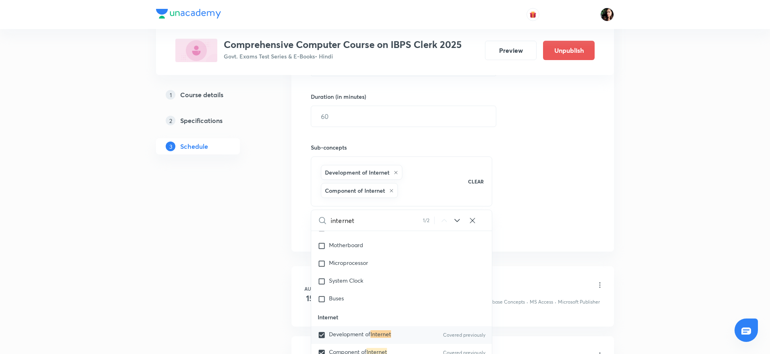
click at [590, 212] on div "Session 15 Live class Quiz Recorded classes Session title 12/99 Internet - 1 ​ …" at bounding box center [453, 87] width 284 height 302
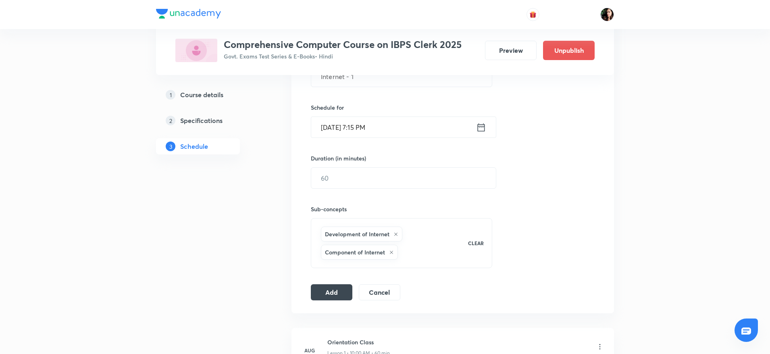
scroll to position [181, 0]
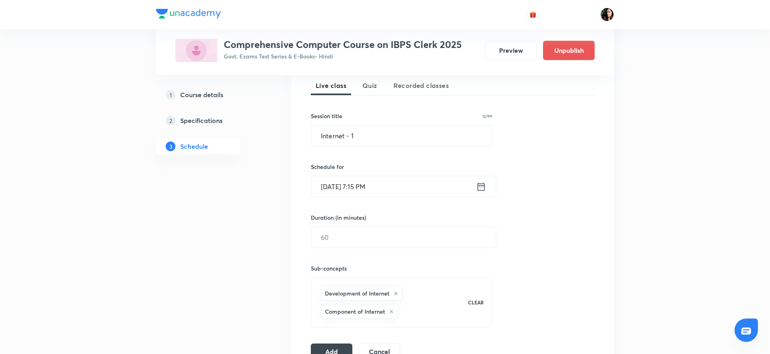
click at [343, 179] on input "[DATE] 7:15 PM" at bounding box center [393, 186] width 165 height 21
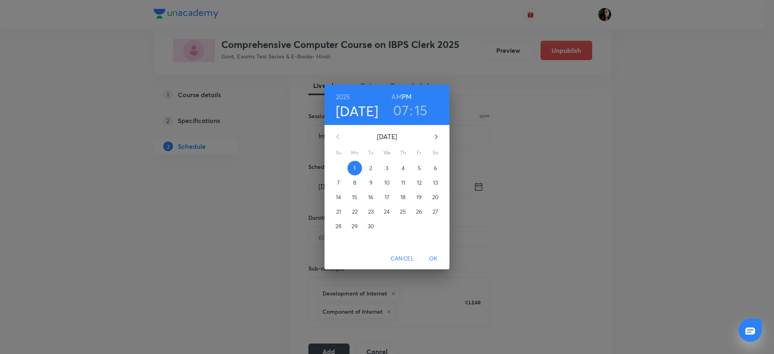
click at [341, 196] on p "14" at bounding box center [338, 197] width 5 height 8
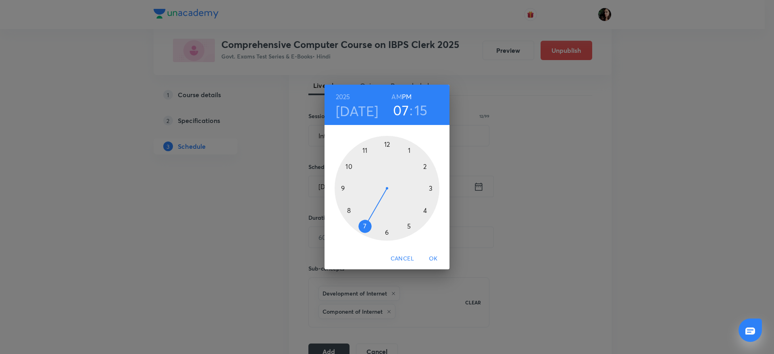
click at [398, 96] on h6 "AM" at bounding box center [396, 96] width 10 height 11
drag, startPoint x: 351, startPoint y: 168, endPoint x: 387, endPoint y: 148, distance: 41.3
click at [350, 168] on div at bounding box center [387, 188] width 105 height 105
click at [386, 146] on div at bounding box center [387, 188] width 105 height 105
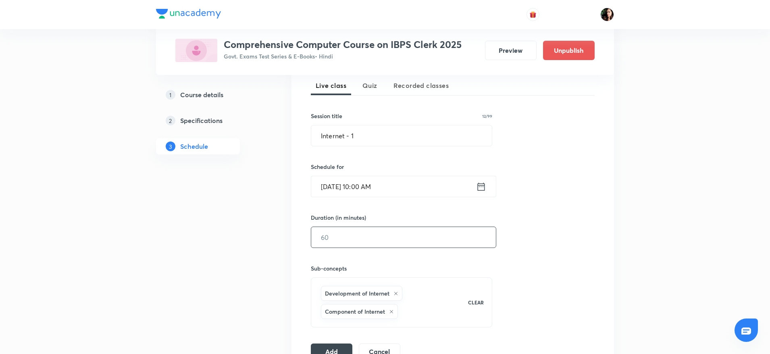
click at [349, 247] on input "text" at bounding box center [403, 237] width 185 height 21
type input "60"
click at [347, 143] on input "Internet - 1" at bounding box center [401, 135] width 181 height 21
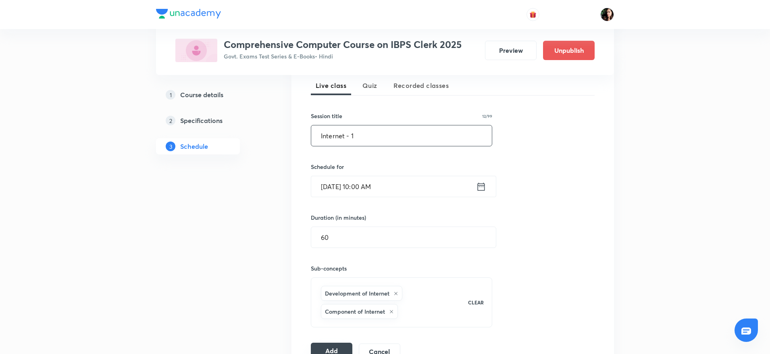
scroll to position [242, 0]
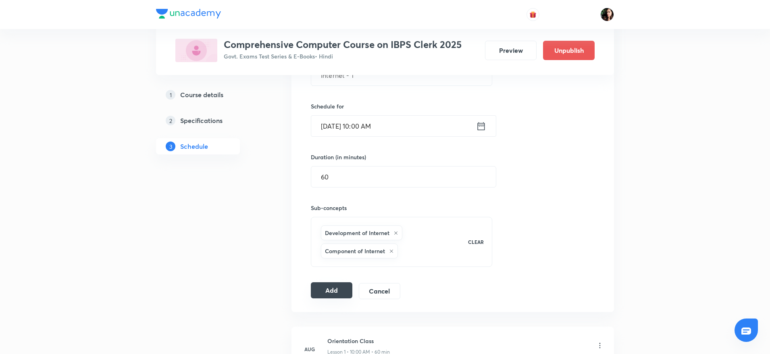
click at [331, 286] on button "Add" at bounding box center [332, 290] width 42 height 16
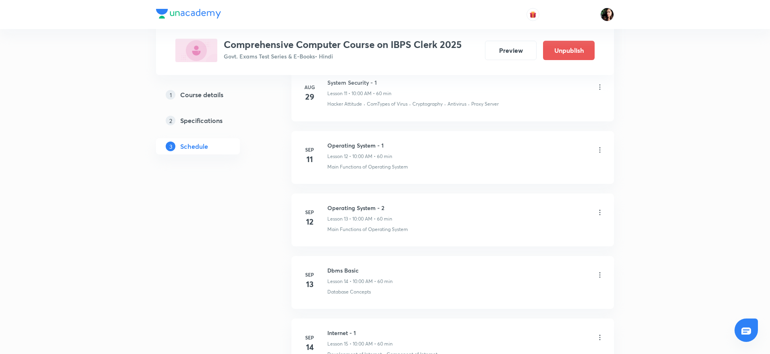
scroll to position [955, 0]
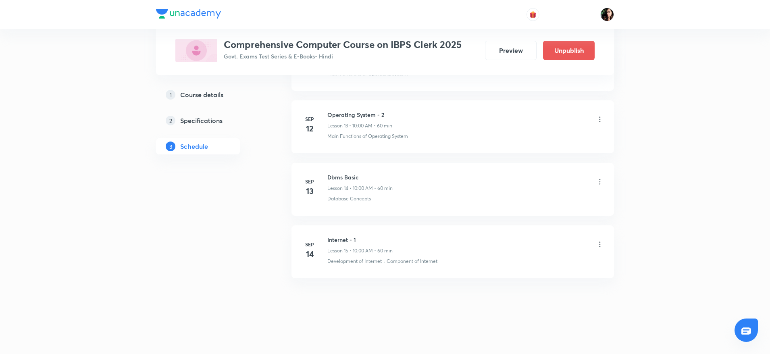
click at [601, 243] on icon at bounding box center [600, 244] width 8 height 8
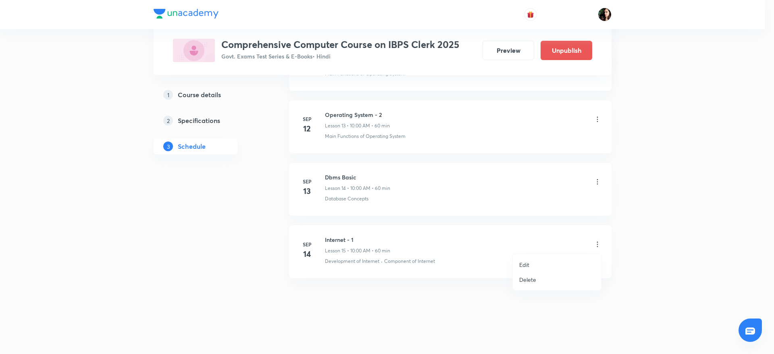
click at [533, 261] on li "Edit" at bounding box center [557, 264] width 88 height 15
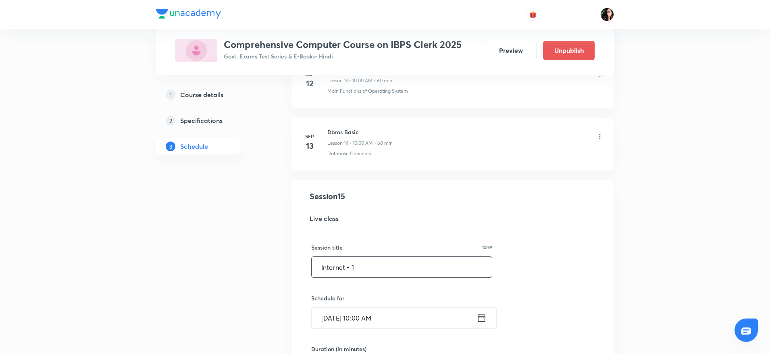
click at [392, 267] on input "Internet - 1" at bounding box center [402, 267] width 180 height 21
type input "Internet"
click at [506, 274] on div "Session title 9/99 Internet ​ Schedule for [DATE] 10:00 AM ​ Duration (in minut…" at bounding box center [452, 359] width 283 height 264
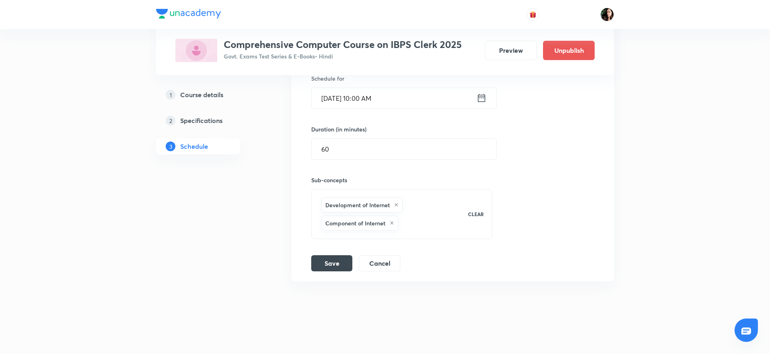
scroll to position [1178, 0]
click at [338, 260] on button "Save" at bounding box center [331, 259] width 41 height 16
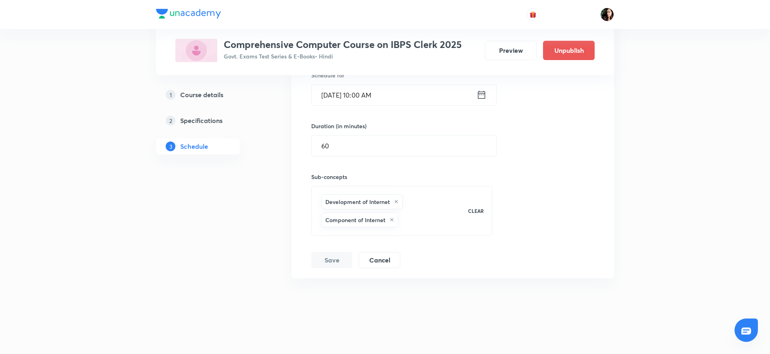
scroll to position [955, 0]
